Goal: Transaction & Acquisition: Book appointment/travel/reservation

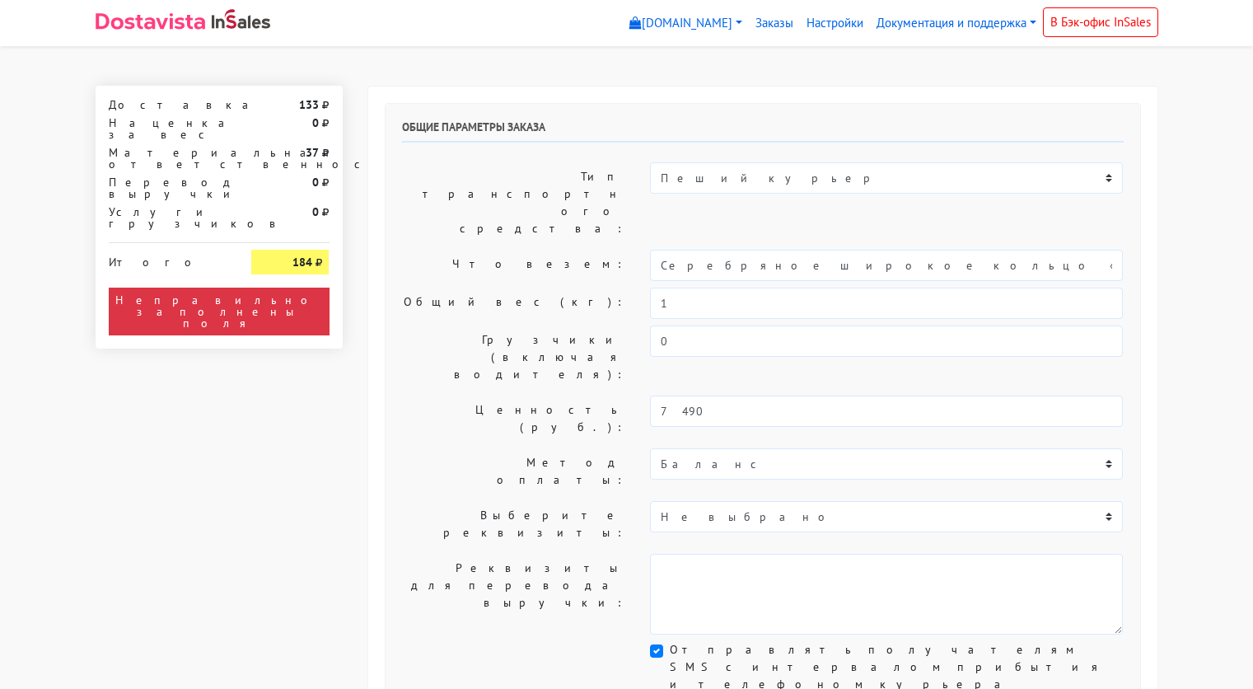
select select "11:00"
select select "21:00"
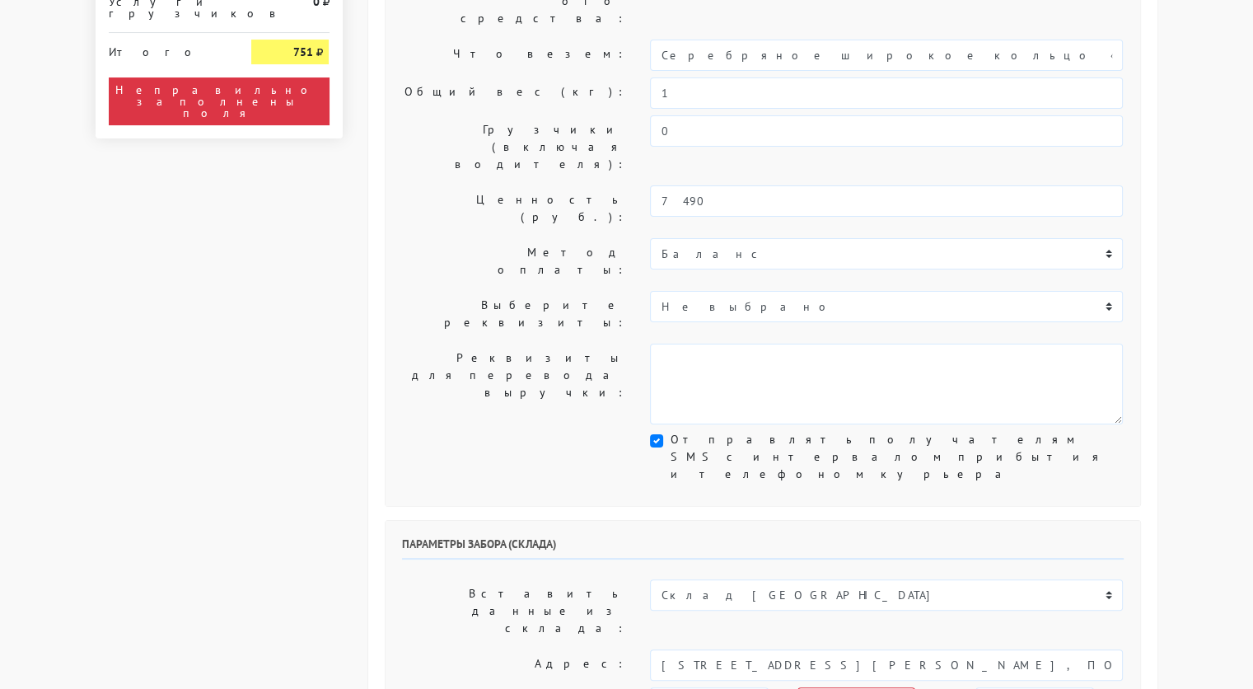
scroll to position [217, 0]
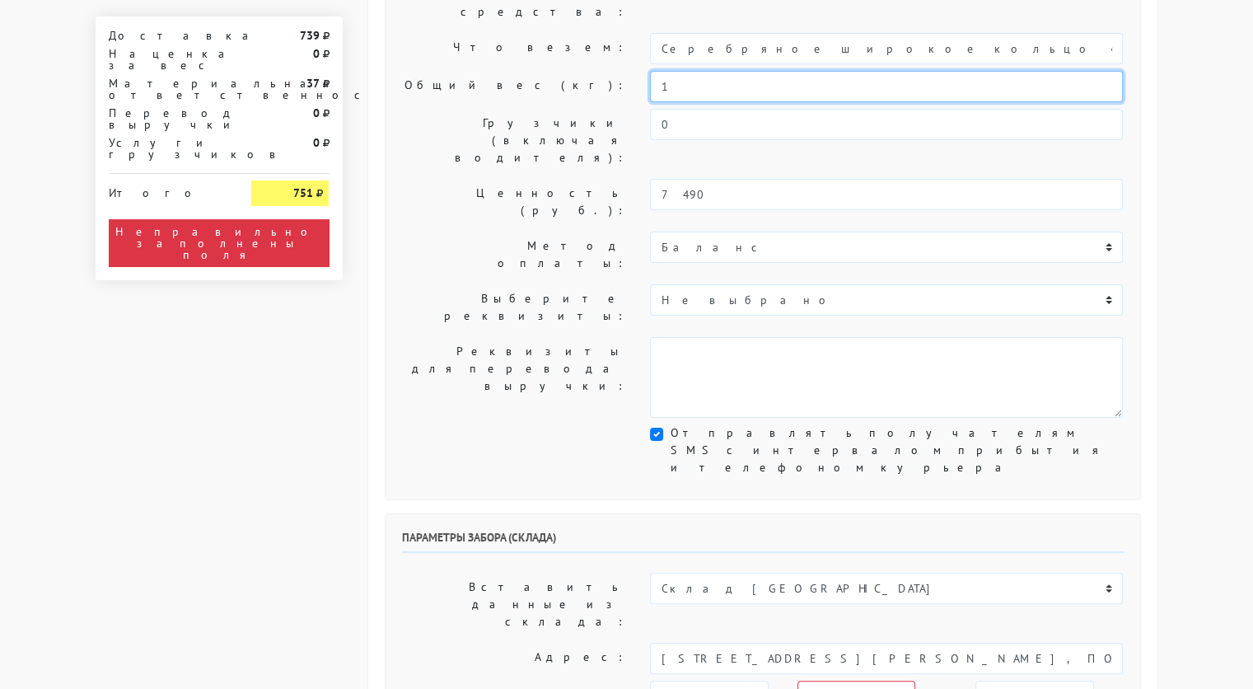
click at [675, 71] on input "1" at bounding box center [886, 86] width 473 height 31
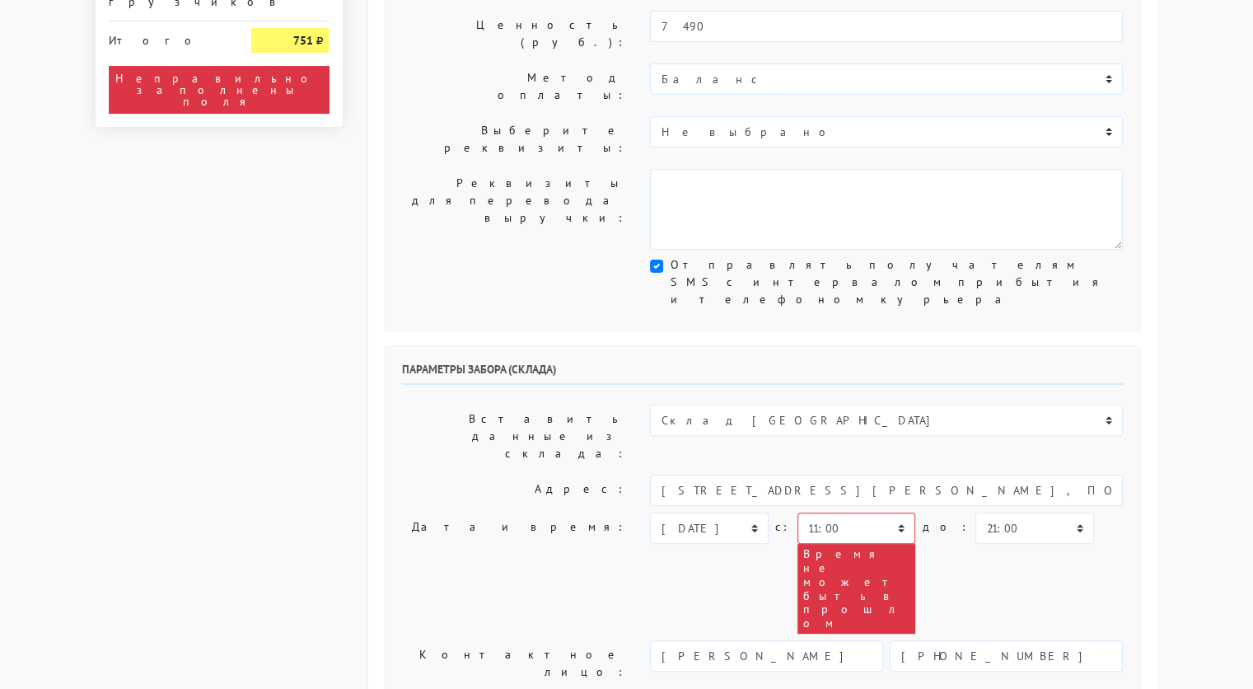
scroll to position [391, 0]
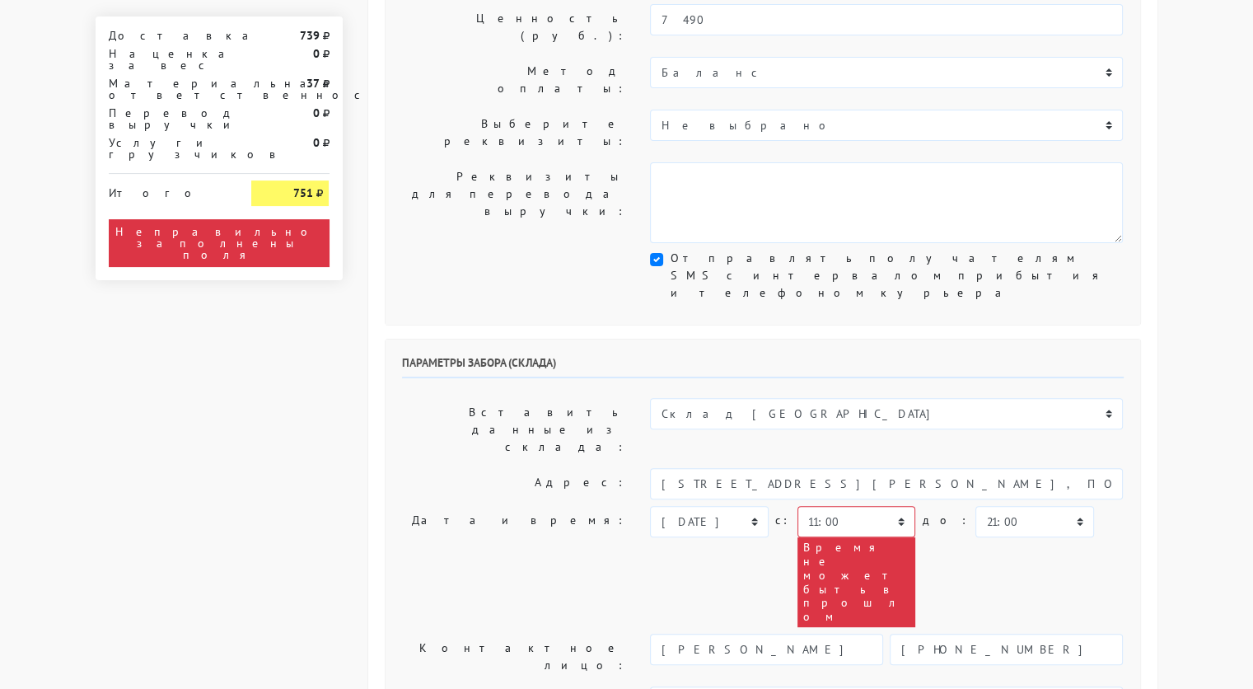
type input "0,2"
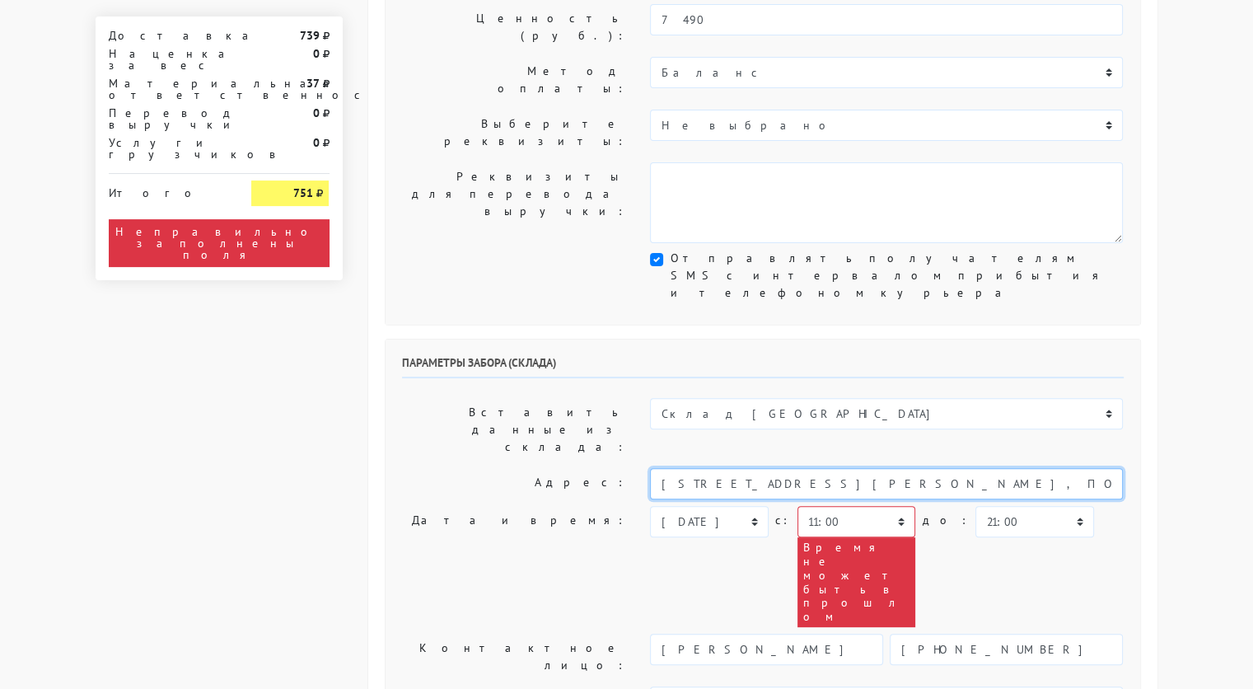
click at [741, 468] on input "[STREET_ADDRESS][PERSON_NAME], ПОМЕЩ. 1, КОМ. 306" at bounding box center [886, 483] width 473 height 31
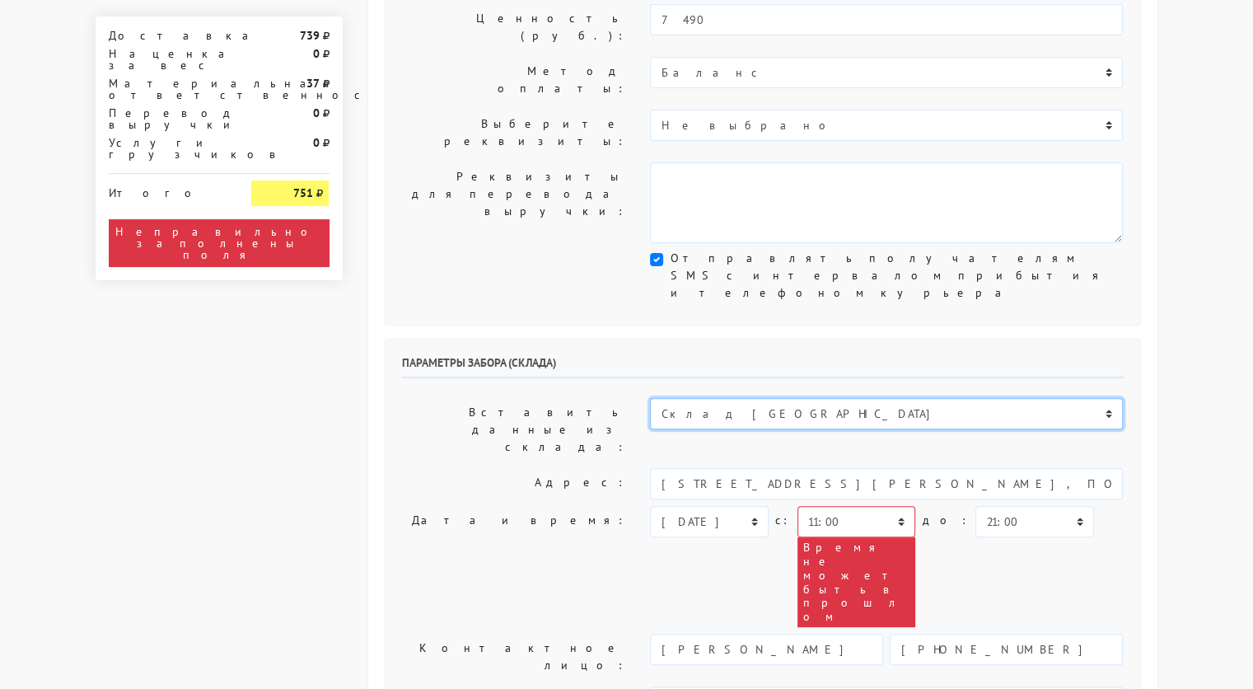
click at [719, 398] on select "Склад [GEOGRAPHIC_DATA] Склад [GEOGRAPHIC_DATA] [GEOGRAPHIC_DATA][PERSON_NAME] …" at bounding box center [886, 413] width 473 height 31
select select "1019"
click at [650, 398] on select "Склад [GEOGRAPHIC_DATA] Склад [GEOGRAPHIC_DATA] [GEOGRAPHIC_DATA][PERSON_NAME] …" at bounding box center [886, 413] width 473 height 31
type input "[STREET_ADDRESS][PERSON_NAME]"
type input "89251806702"
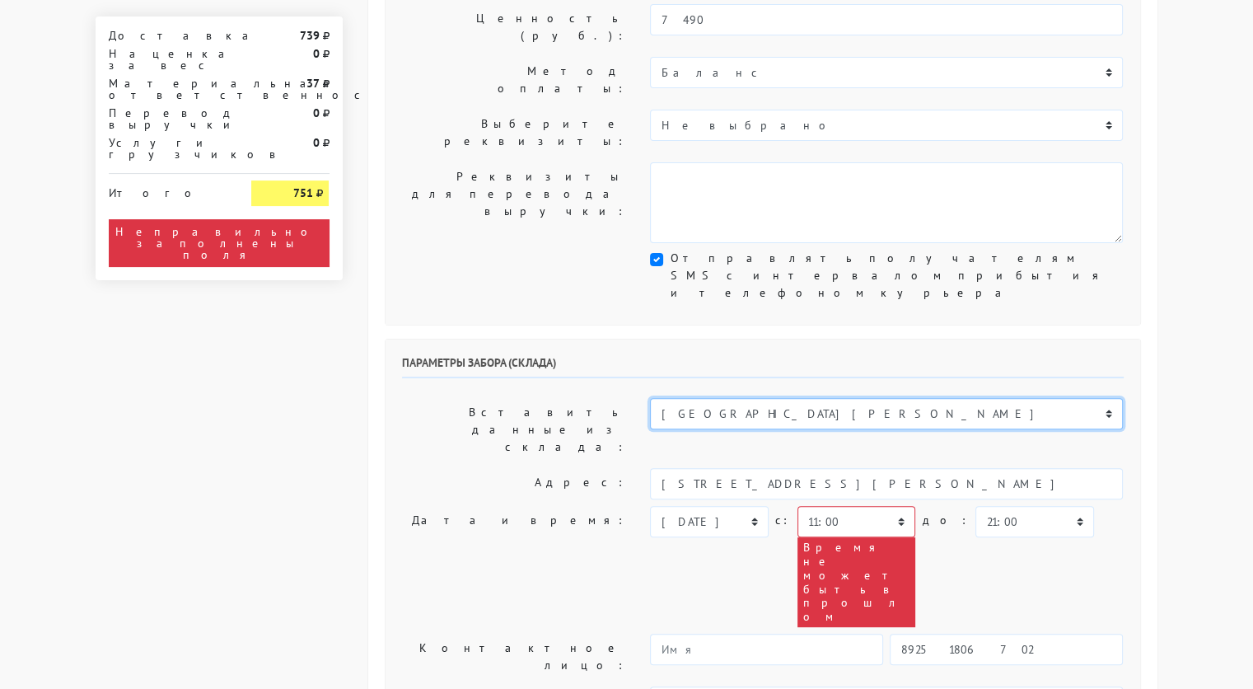
type textarea "Магазин серебряных украшений SBLESKOM (вход со стороны [GEOGRAPHIC_DATA])"
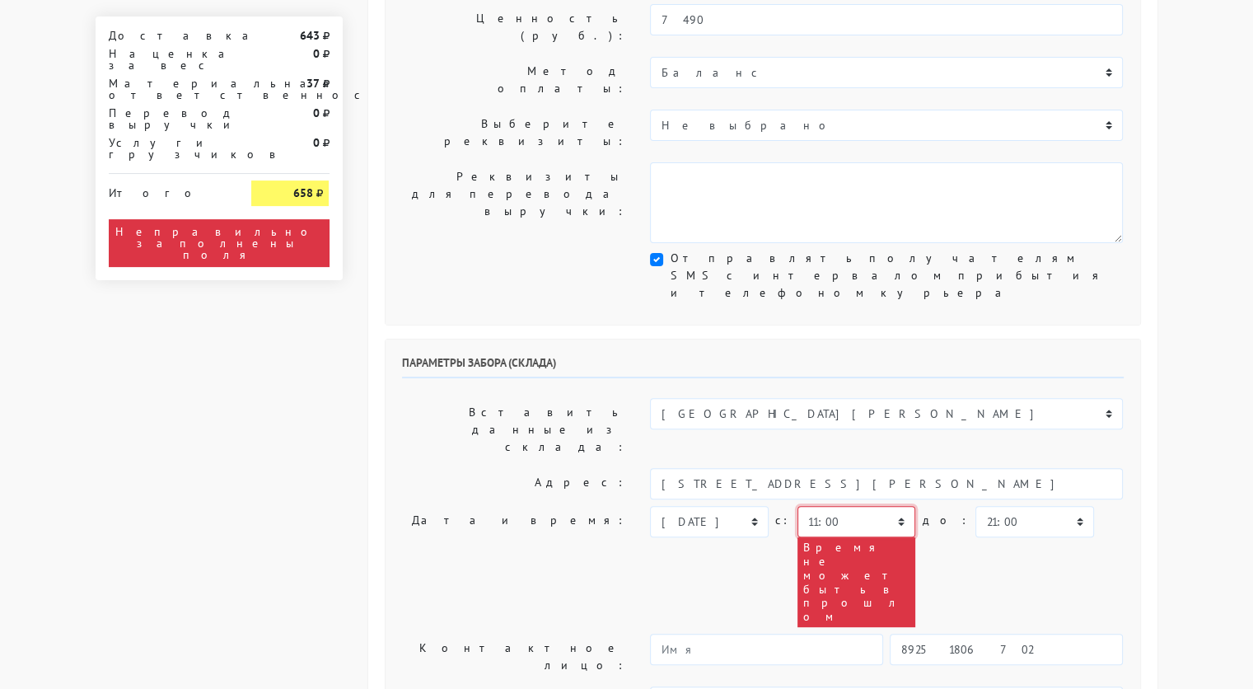
click at [852, 506] on select "00:00 00:30 01:00 01:30 02:00 02:30 03:00 03:30 04:00 04:30 05:00 05:30 06:00 0…" at bounding box center [856, 521] width 118 height 31
select select "13:30"
click at [797, 506] on select "00:00 00:30 01:00 01:30 02:00 02:30 03:00 03:30 04:00 04:30 05:00 05:30 06:00 0…" at bounding box center [856, 521] width 118 height 31
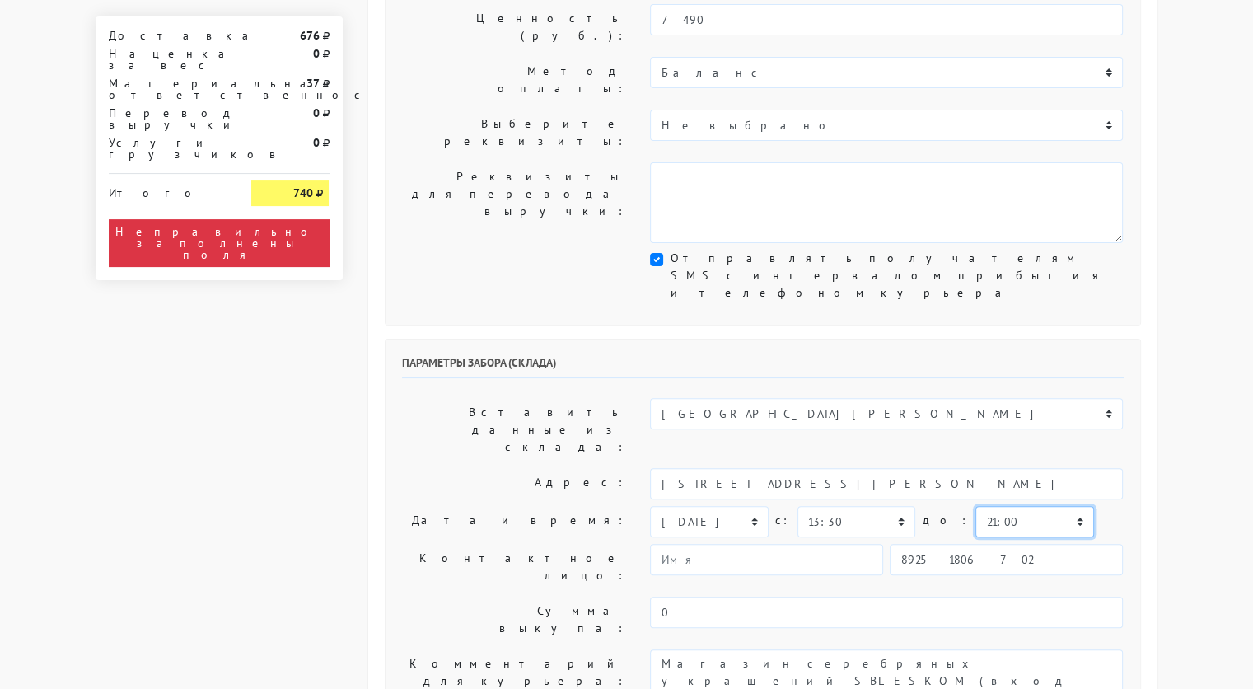
click at [986, 506] on select "00:00 00:30 01:00 01:30 02:00 02:30 03:00 03:30 04:00 04:30 05:00 05:30 06:00 0…" at bounding box center [1034, 521] width 118 height 31
select select "16:30"
click at [975, 506] on select "00:00 00:30 01:00 01:30 02:00 02:30 03:00 03:30 04:00 04:30 05:00 05:30 06:00 0…" at bounding box center [1034, 521] width 118 height 31
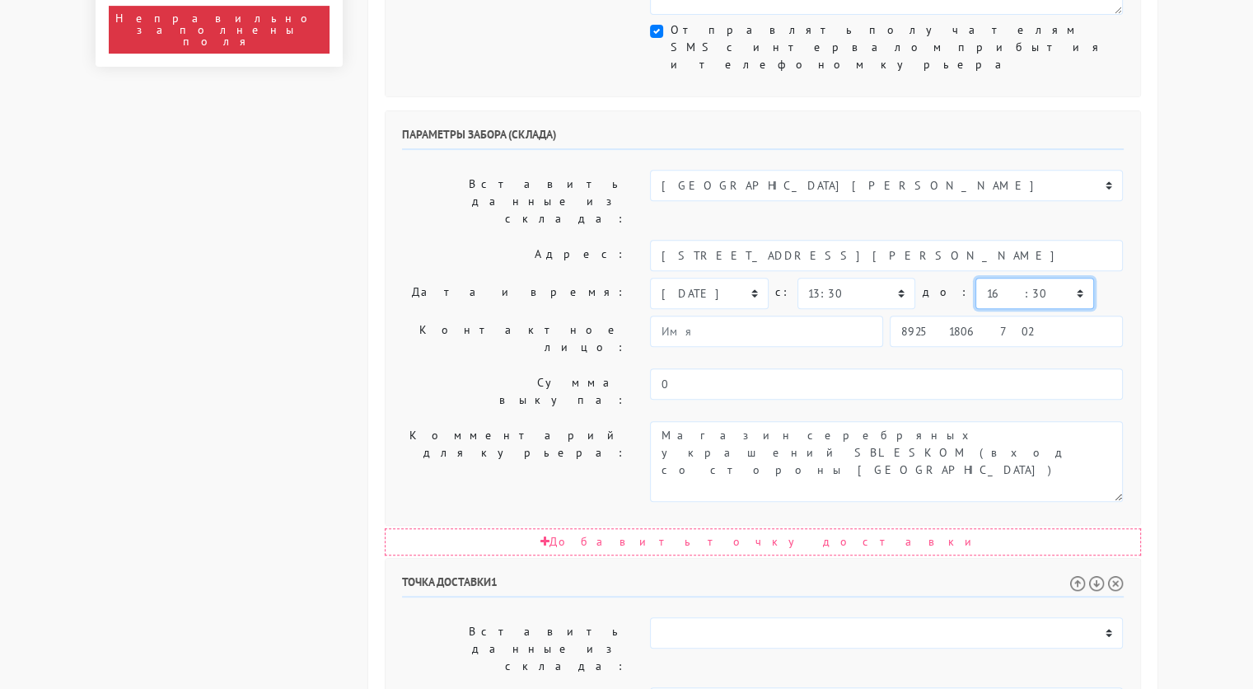
scroll to position [633, 0]
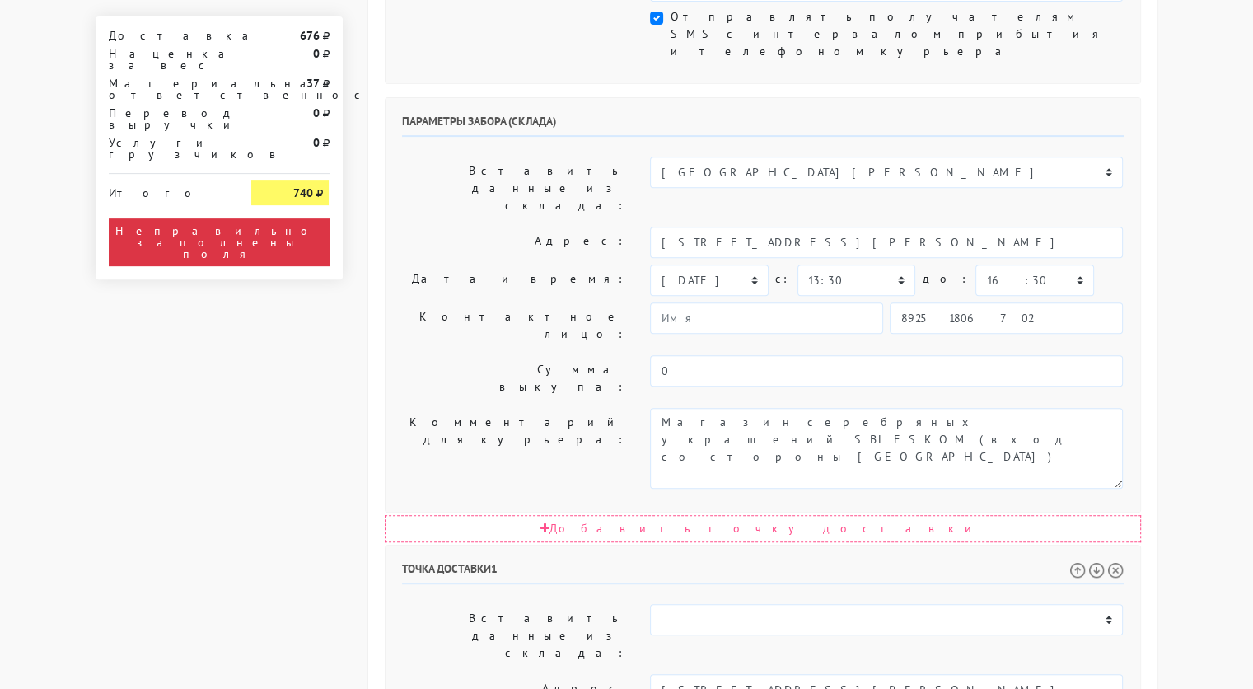
select select "14:00"
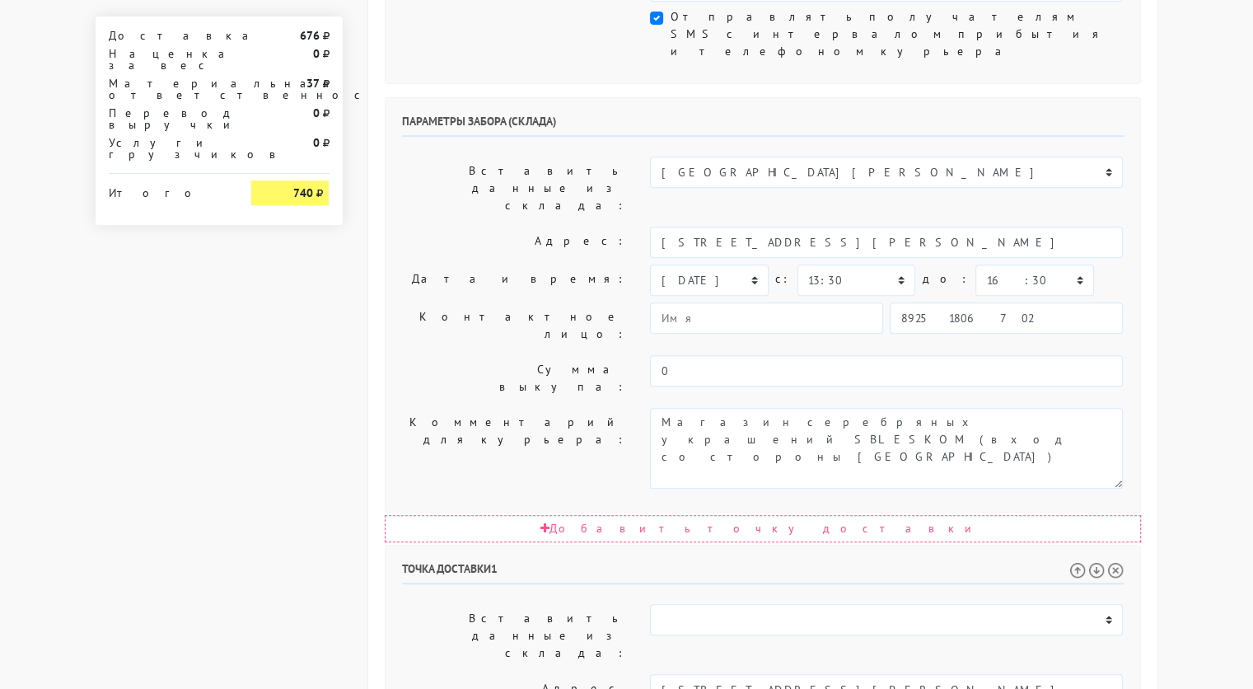
select select "18:00"
drag, startPoint x: 831, startPoint y: 435, endPoint x: 796, endPoint y: 441, distance: 35.2
click at [796, 674] on input "Москва, Ул Удальцова, 85А, кв 183" at bounding box center [886, 689] width 473 height 31
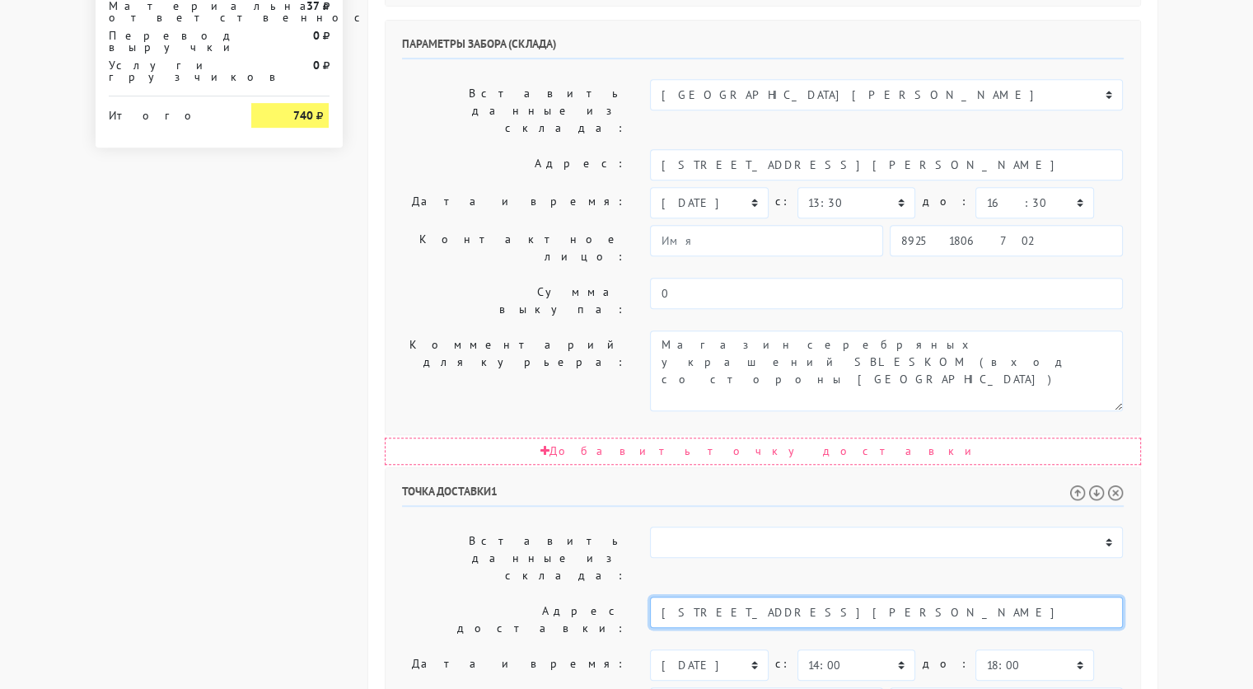
scroll to position [711, 0]
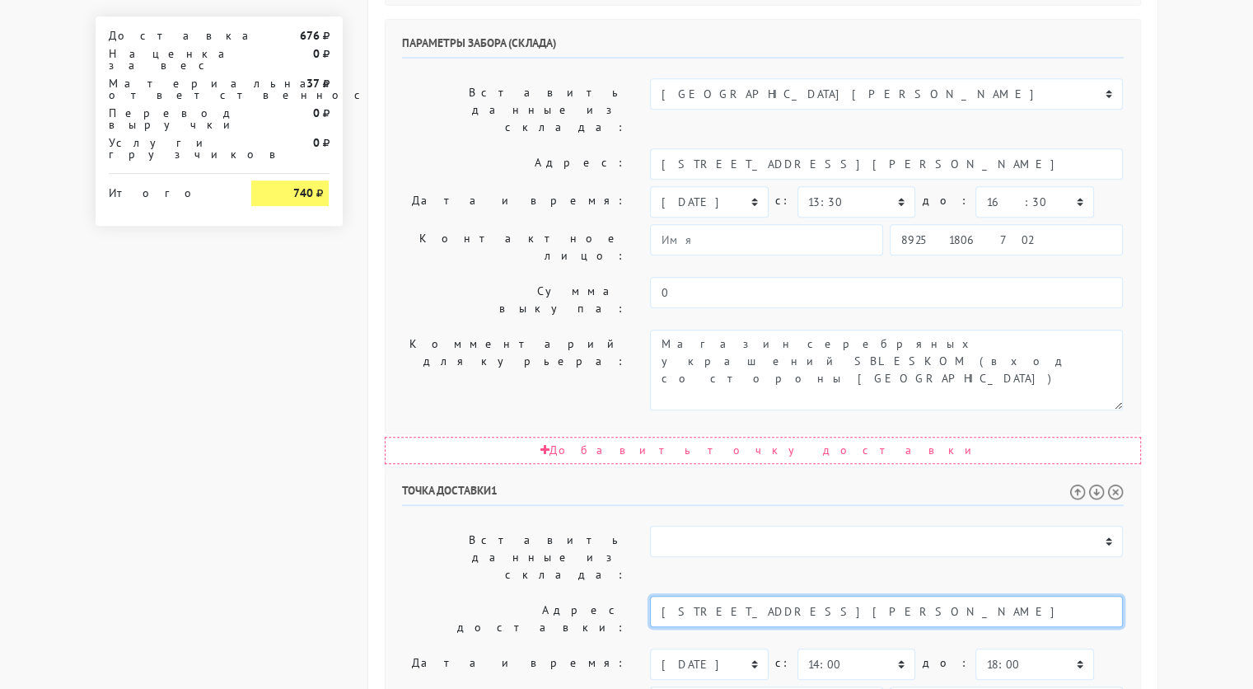
type input "Москва, улица Удальцова, 85а"
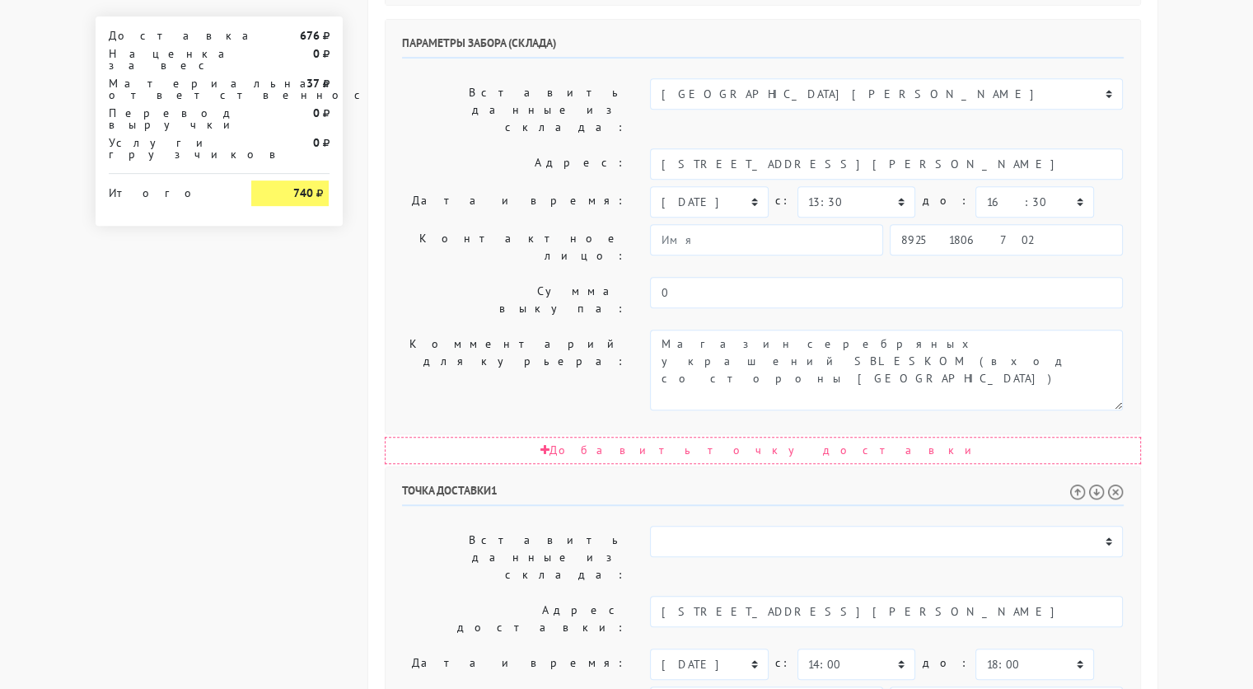
paste textarea "кв 183"
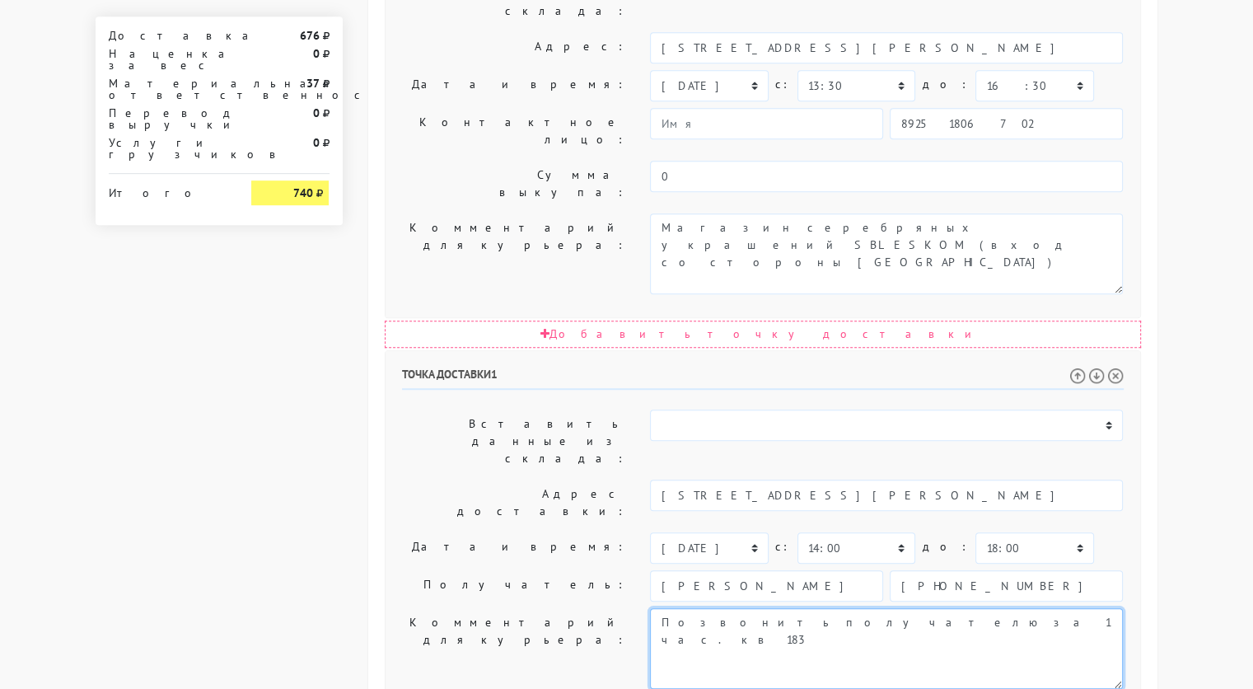
type textarea "Позвонить получателю за 1 час. кв 183"
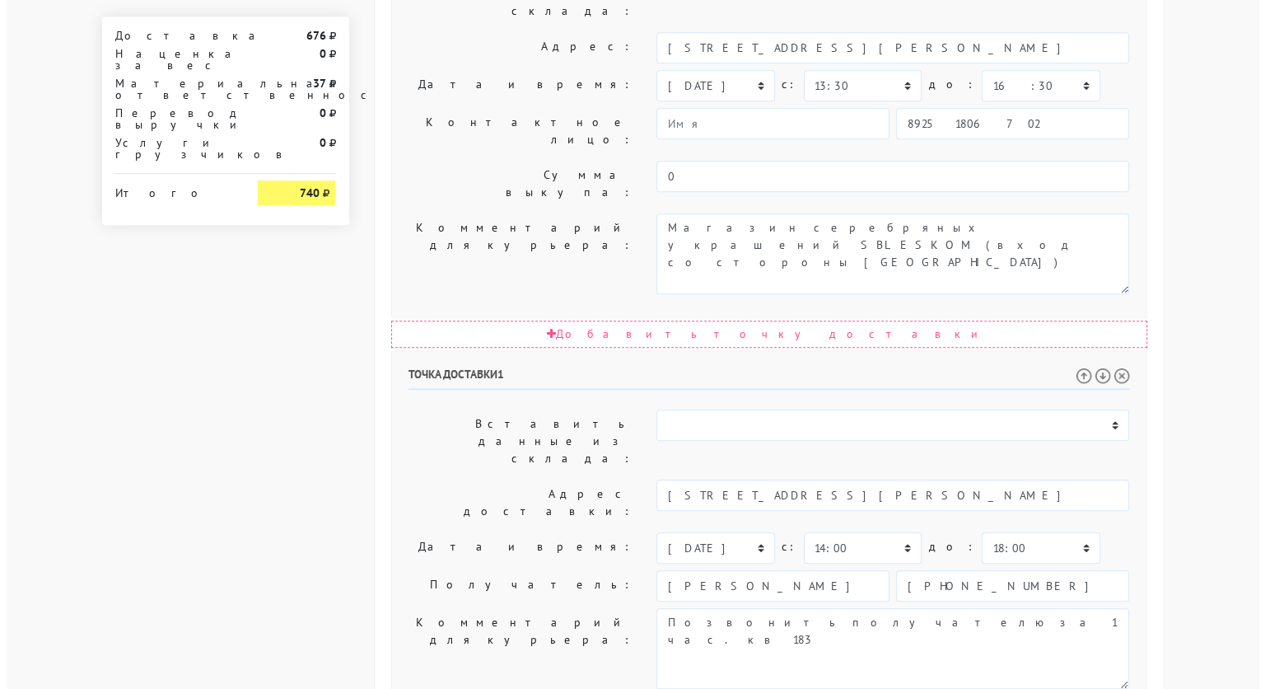
scroll to position [0, 0]
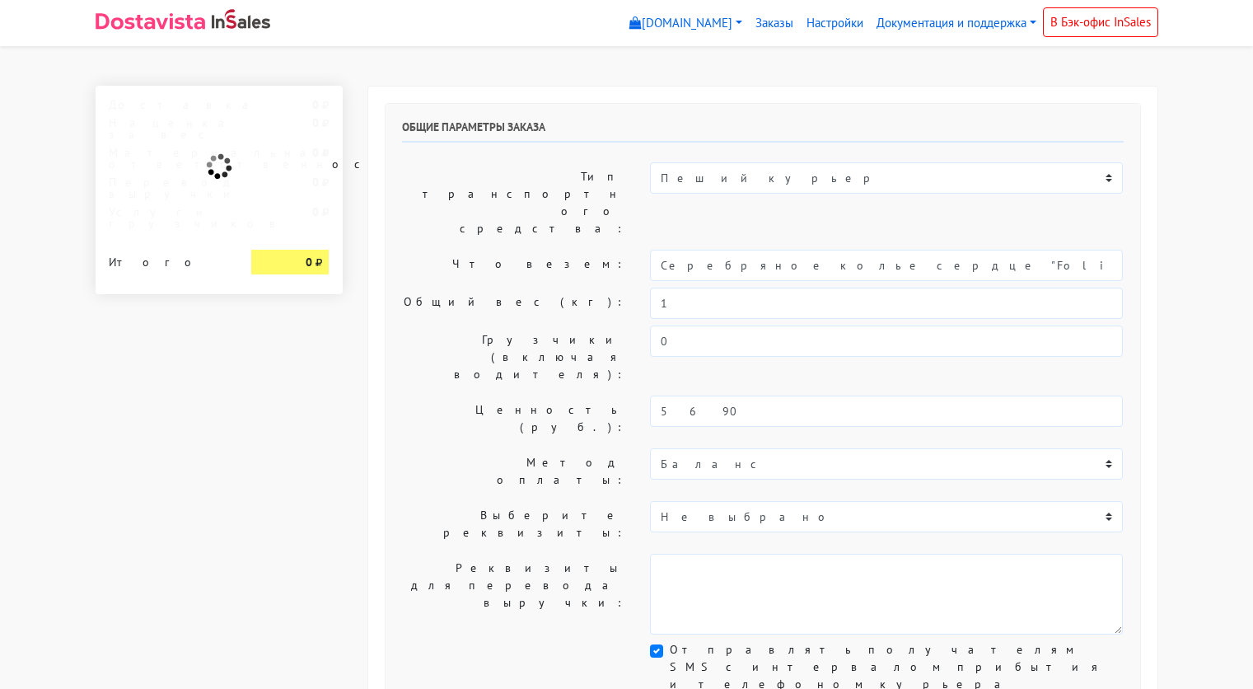
select select "11:00"
select select "21:00"
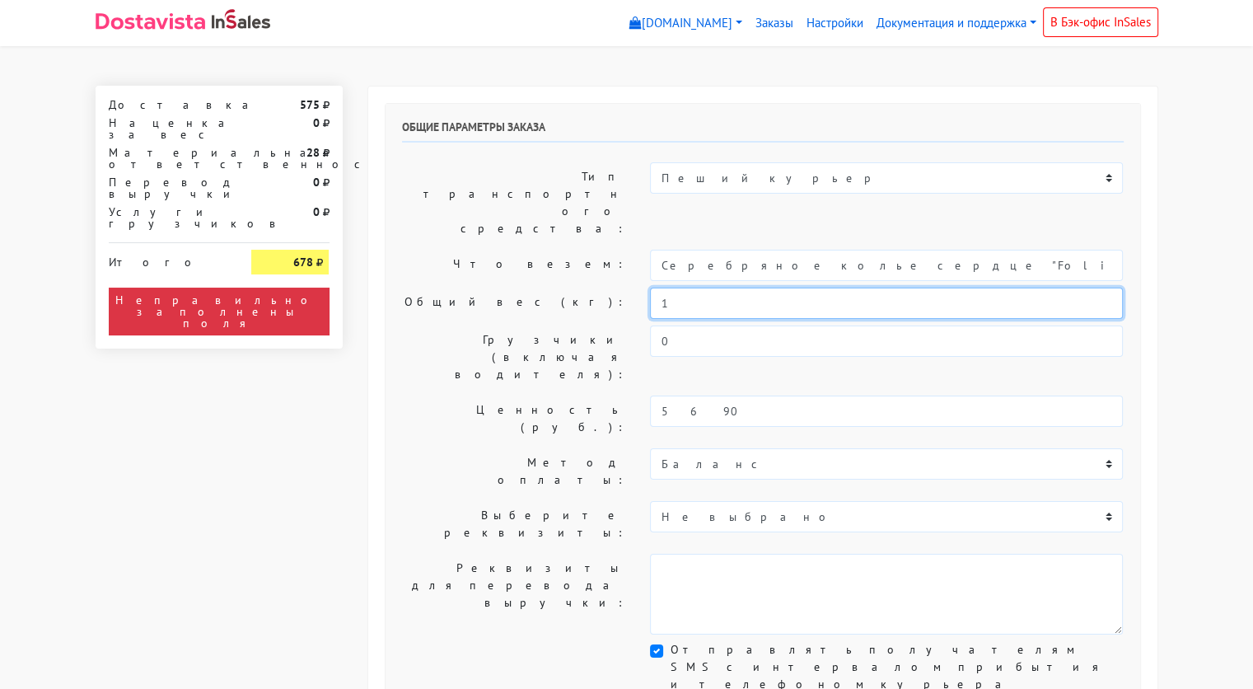
click at [719, 287] on input "1" at bounding box center [886, 302] width 473 height 31
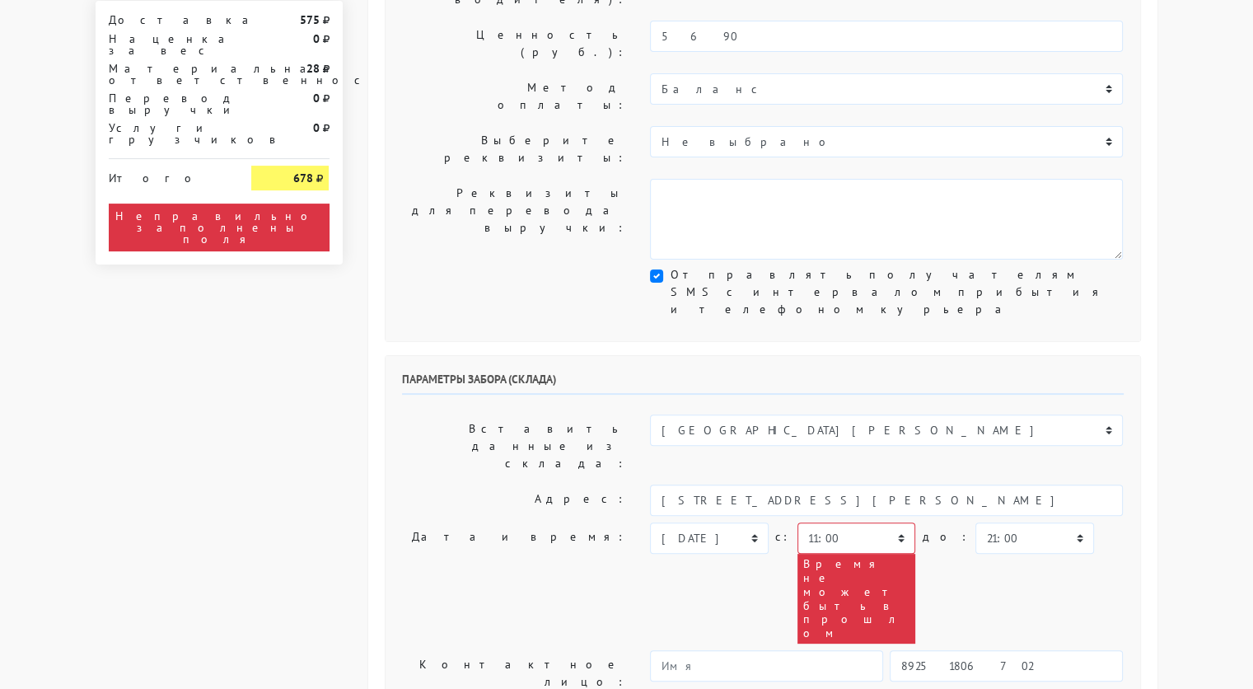
scroll to position [376, 0]
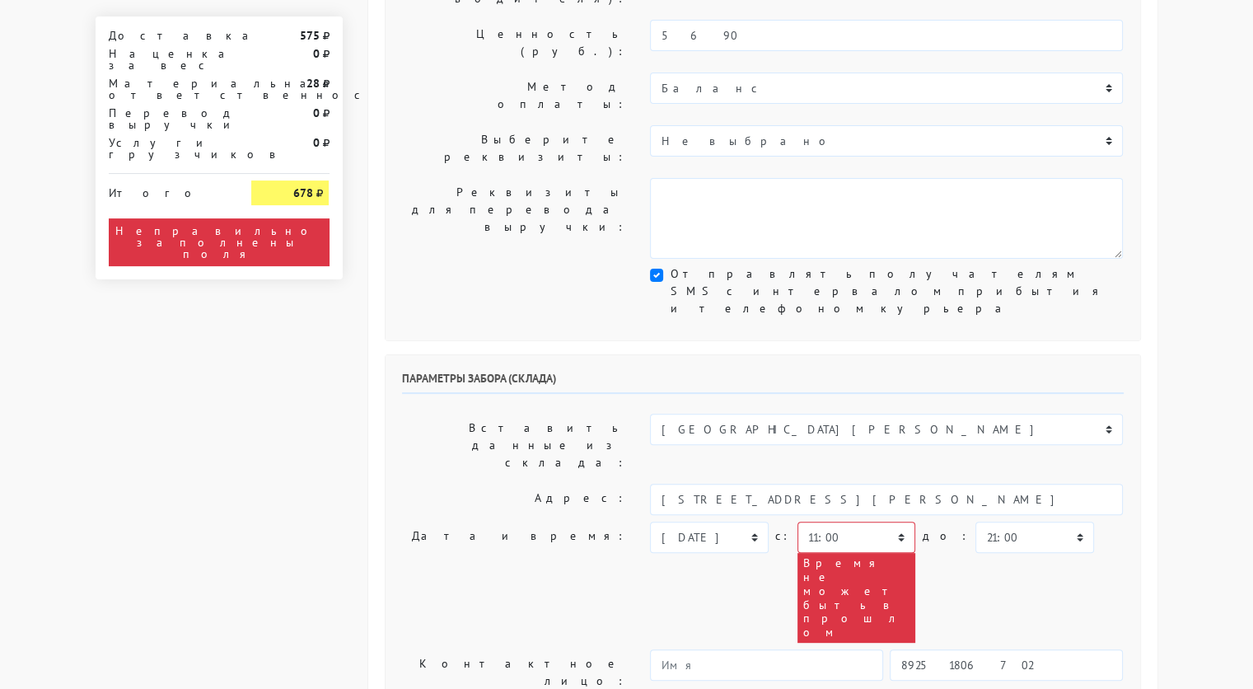
type input "0,2"
click at [728, 521] on select "[DATE] [DATE] [DATE] [DATE] [DATE] [DATE] [DATE] [DATE] [DATE]" at bounding box center [709, 536] width 118 height 31
select select "[DATE]"
click at [650, 521] on select "[DATE] [DATE] [DATE] [DATE] [DATE] [DATE] [DATE] [DATE] [DATE]" at bounding box center [709, 536] width 118 height 31
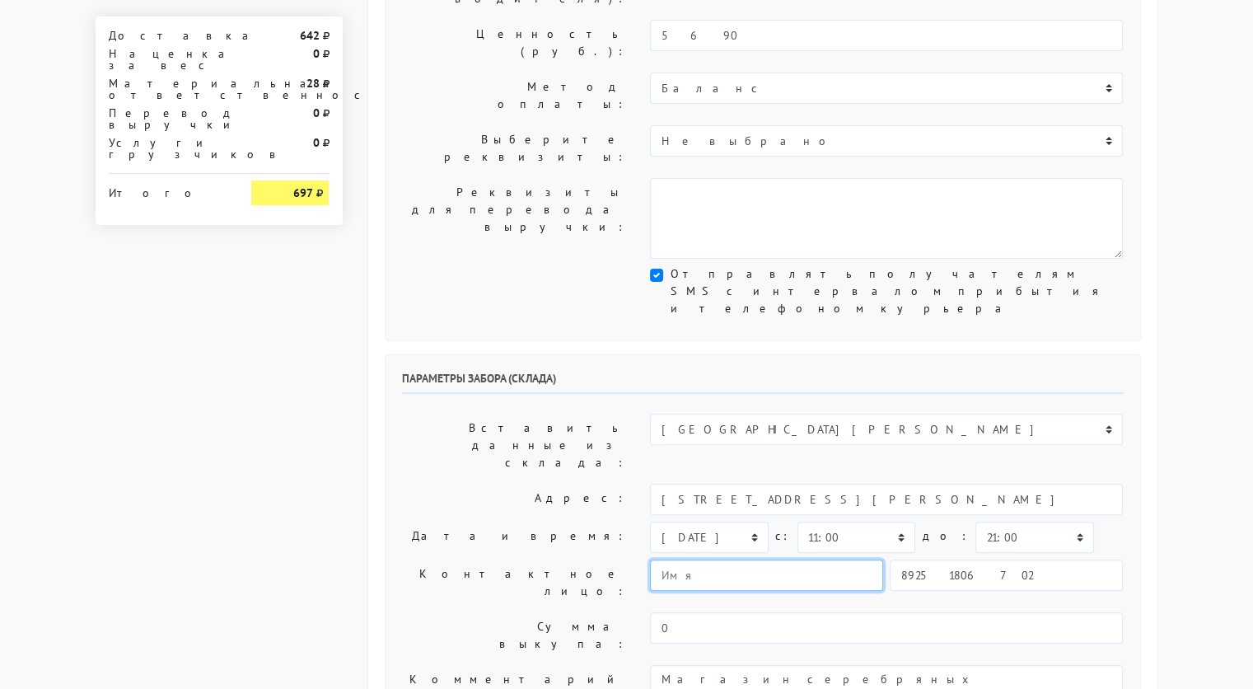
click at [807, 559] on input "text" at bounding box center [766, 574] width 233 height 31
click at [828, 521] on select "00:00 00:30 01:00 01:30 02:00 02:30 03:00 03:30 04:00 04:30 05:00 05:30 06:00 0…" at bounding box center [856, 536] width 118 height 31
select select "10:30"
click at [797, 521] on select "00:00 00:30 01:00 01:30 02:00 02:30 03:00 03:30 04:00 04:30 05:00 05:30 06:00 0…" at bounding box center [856, 536] width 118 height 31
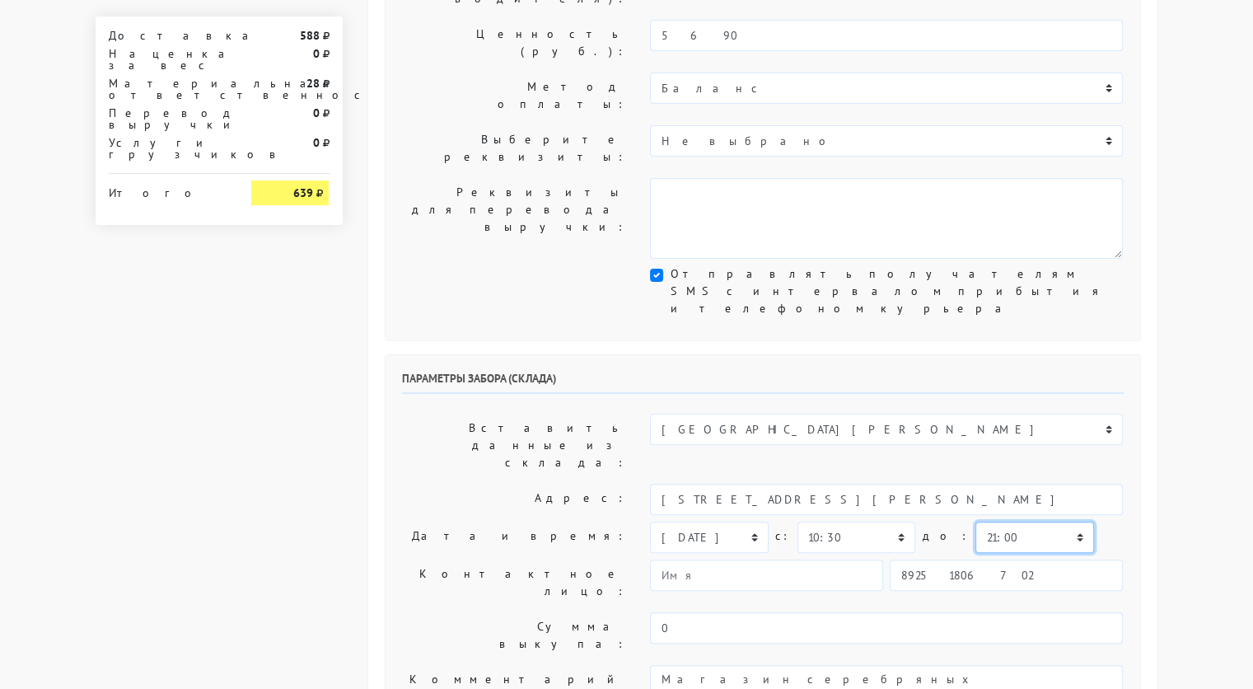
click at [975, 521] on select "00:00 00:30 01:00 01:30 02:00 02:30 03:00 03:30 04:00 04:30 05:00 05:30 06:00 0…" at bounding box center [1034, 536] width 118 height 31
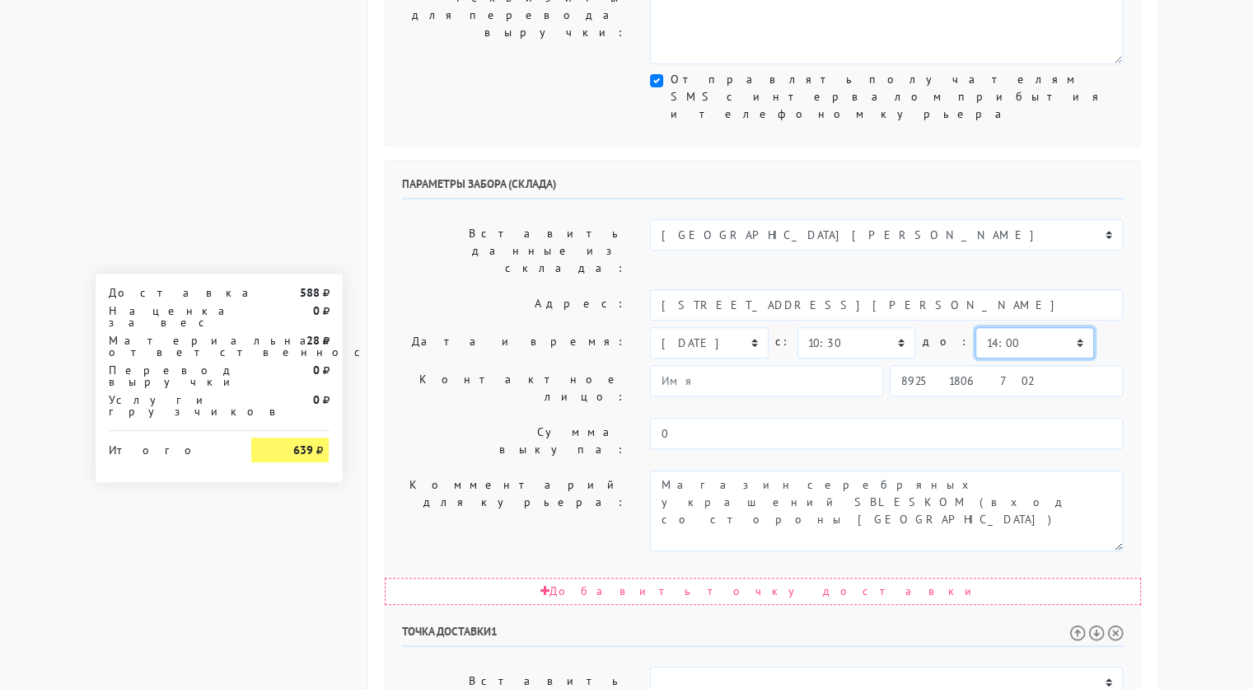
scroll to position [544, 0]
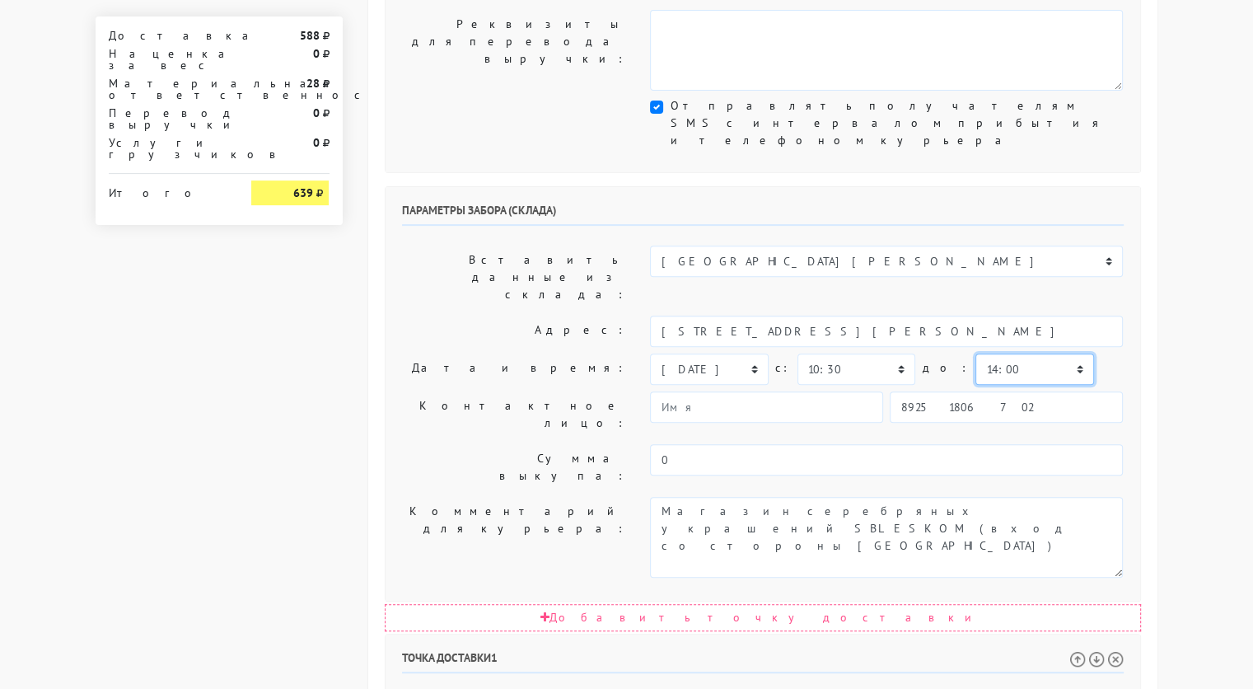
click at [1044, 353] on select "00:00 00:30 01:00 01:30 02:00 02:30 03:00 03:30 04:00 04:30 05:00 05:30 06:00 0…" at bounding box center [1034, 368] width 118 height 31
select select "13:00"
click at [975, 353] on select "00:00 00:30 01:00 01:30 02:00 02:30 03:00 03:30 04:00 04:30 05:00 05:30 06:00 0…" at bounding box center [1034, 368] width 118 height 31
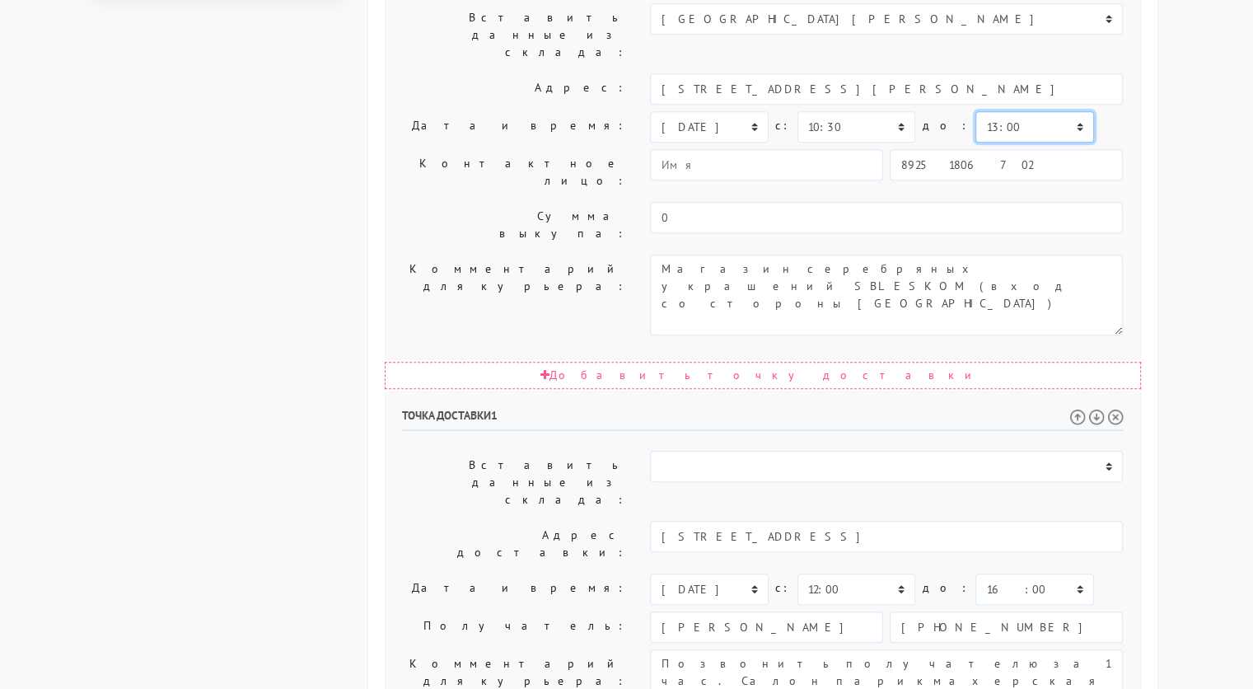
scroll to position [791, 0]
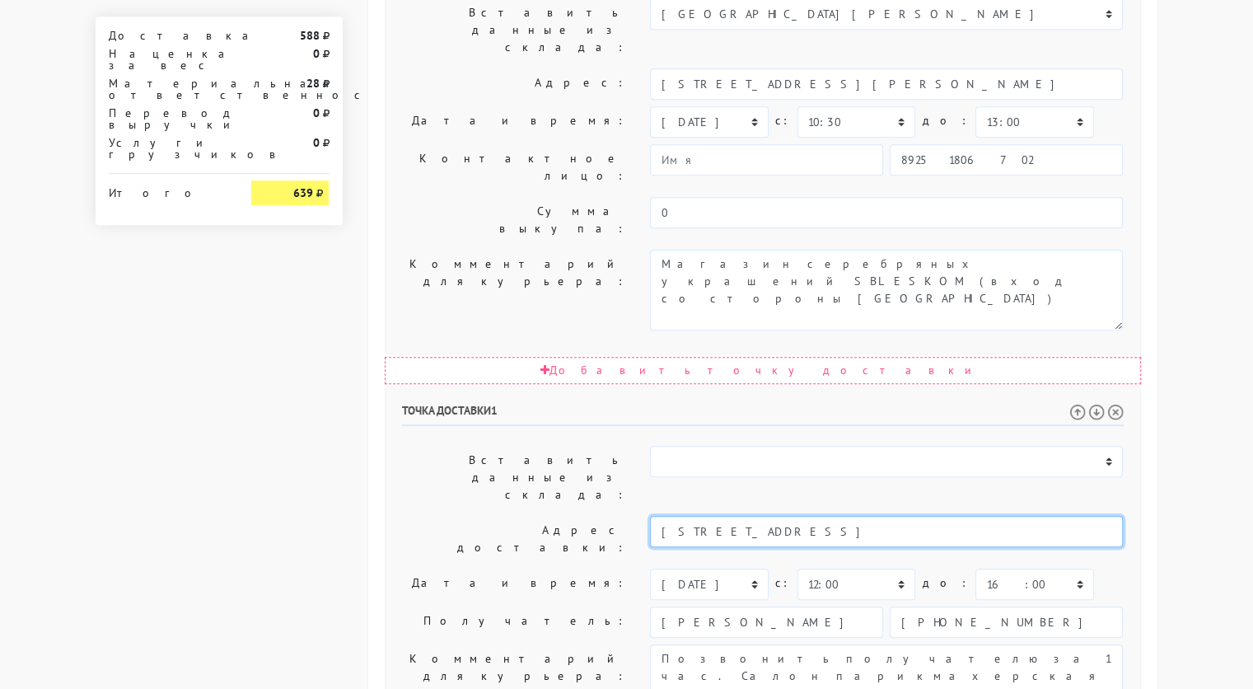
click at [857, 516] on input "[STREET_ADDRESS]" at bounding box center [886, 531] width 473 height 31
click at [857, 548] on li "[STREET_ADDRESS]" at bounding box center [887, 559] width 472 height 22
type input "[STREET_ADDRESS]"
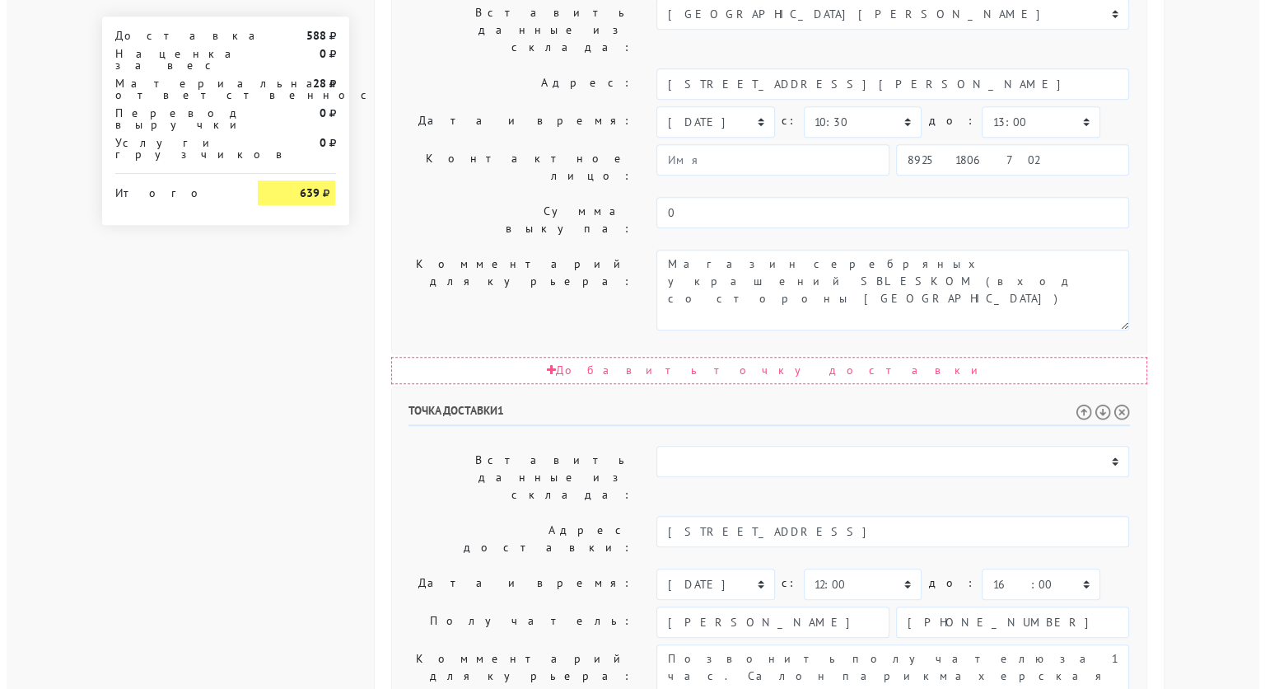
scroll to position [0, 0]
